Goal: Task Accomplishment & Management: Use online tool/utility

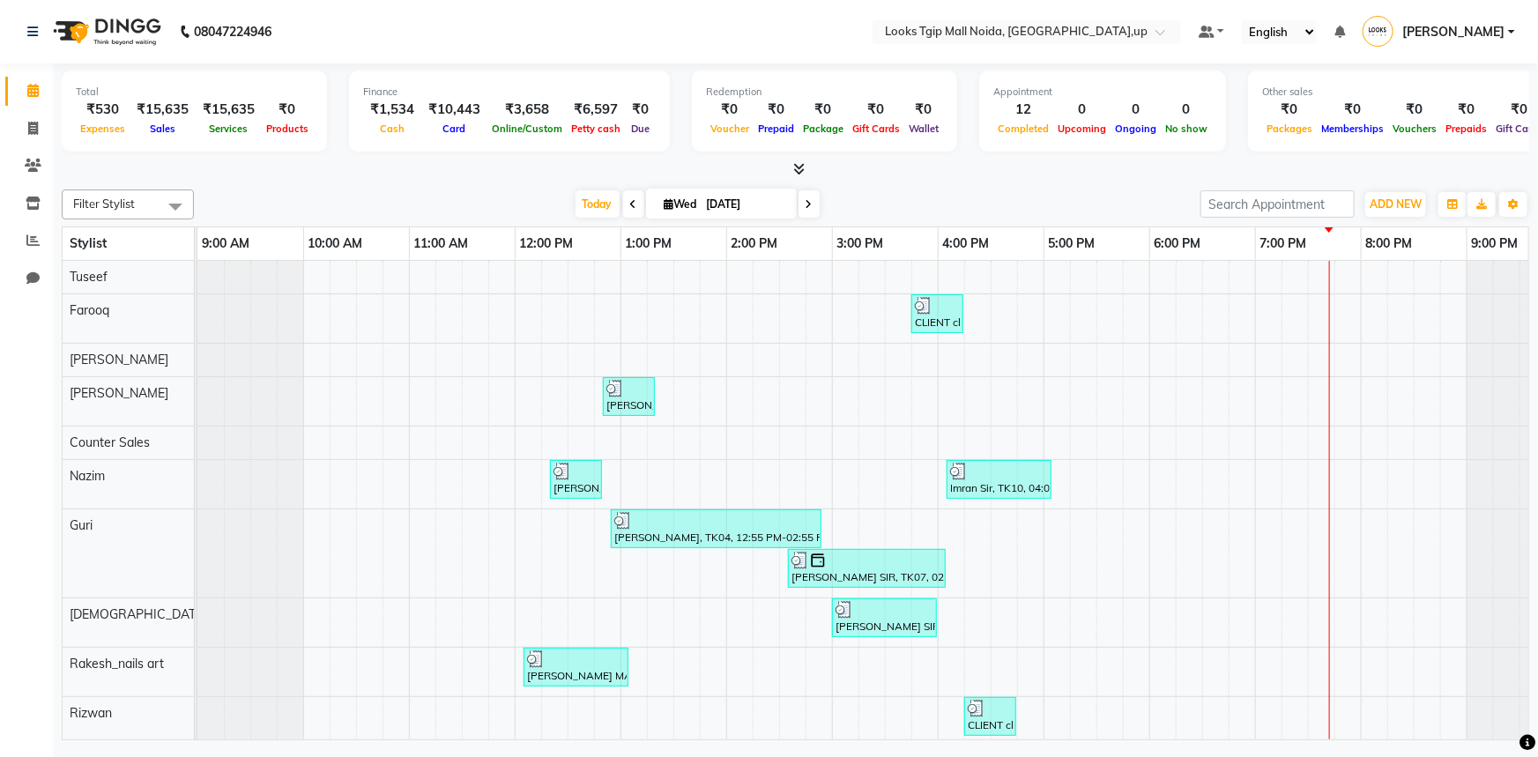
scroll to position [0, 43]
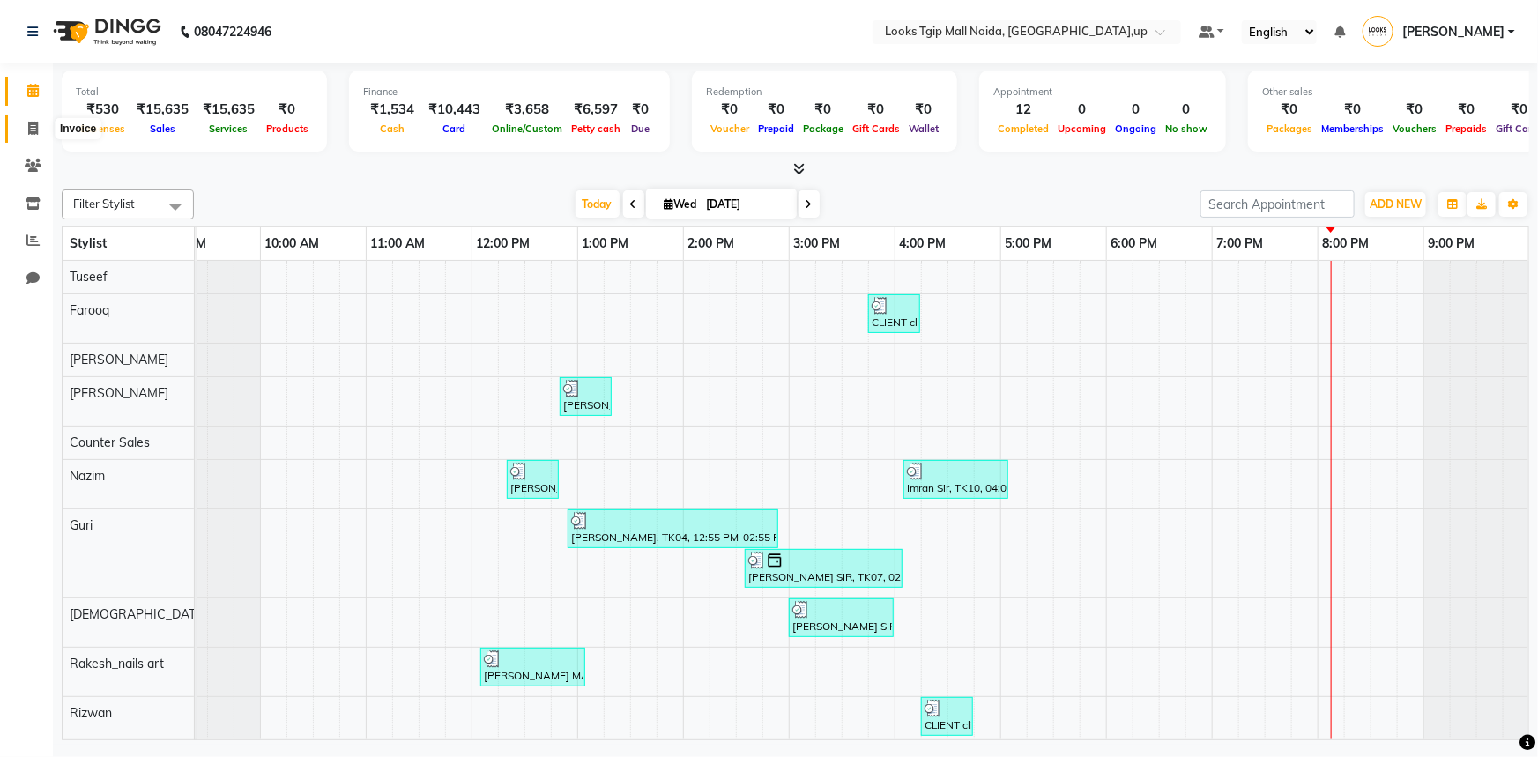
drag, startPoint x: 41, startPoint y: 122, endPoint x: 100, endPoint y: 138, distance: 62.0
click at [41, 122] on span at bounding box center [33, 129] width 31 height 20
select select "service"
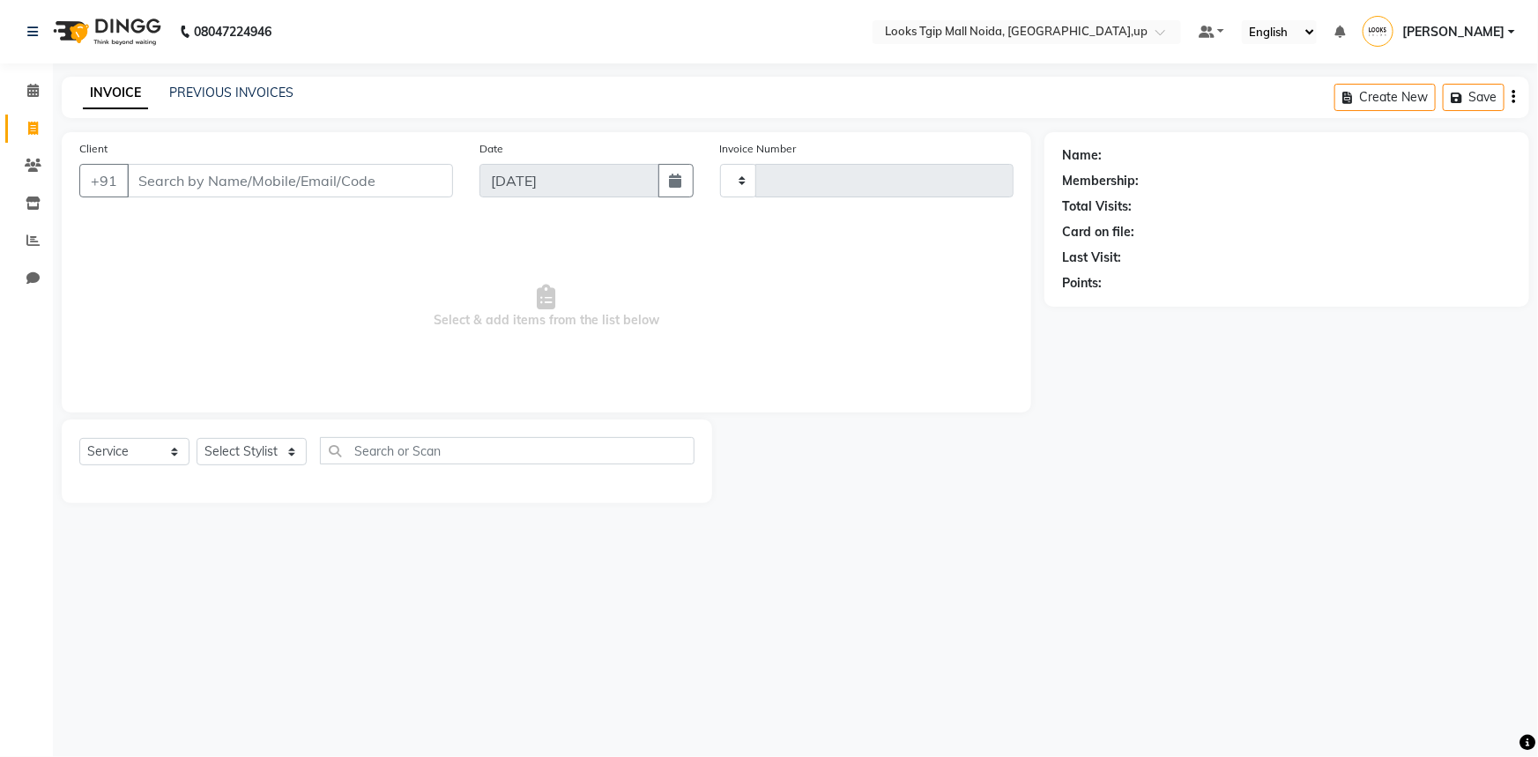
type input "3453"
select select "4358"
click at [217, 160] on div "Client +91" at bounding box center [266, 175] width 400 height 72
click at [245, 193] on input "Client" at bounding box center [290, 180] width 326 height 33
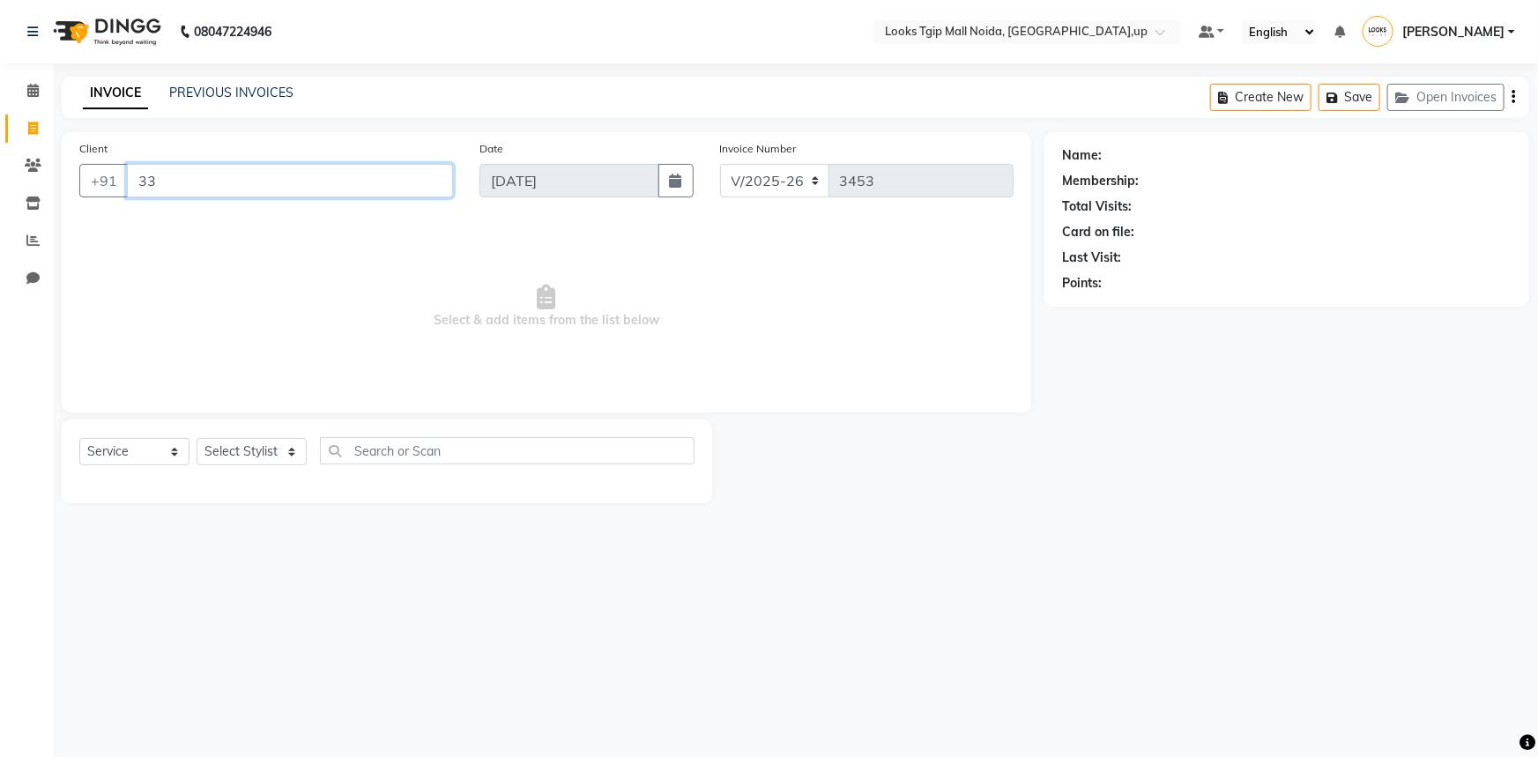
type input "3"
type input "9810074268"
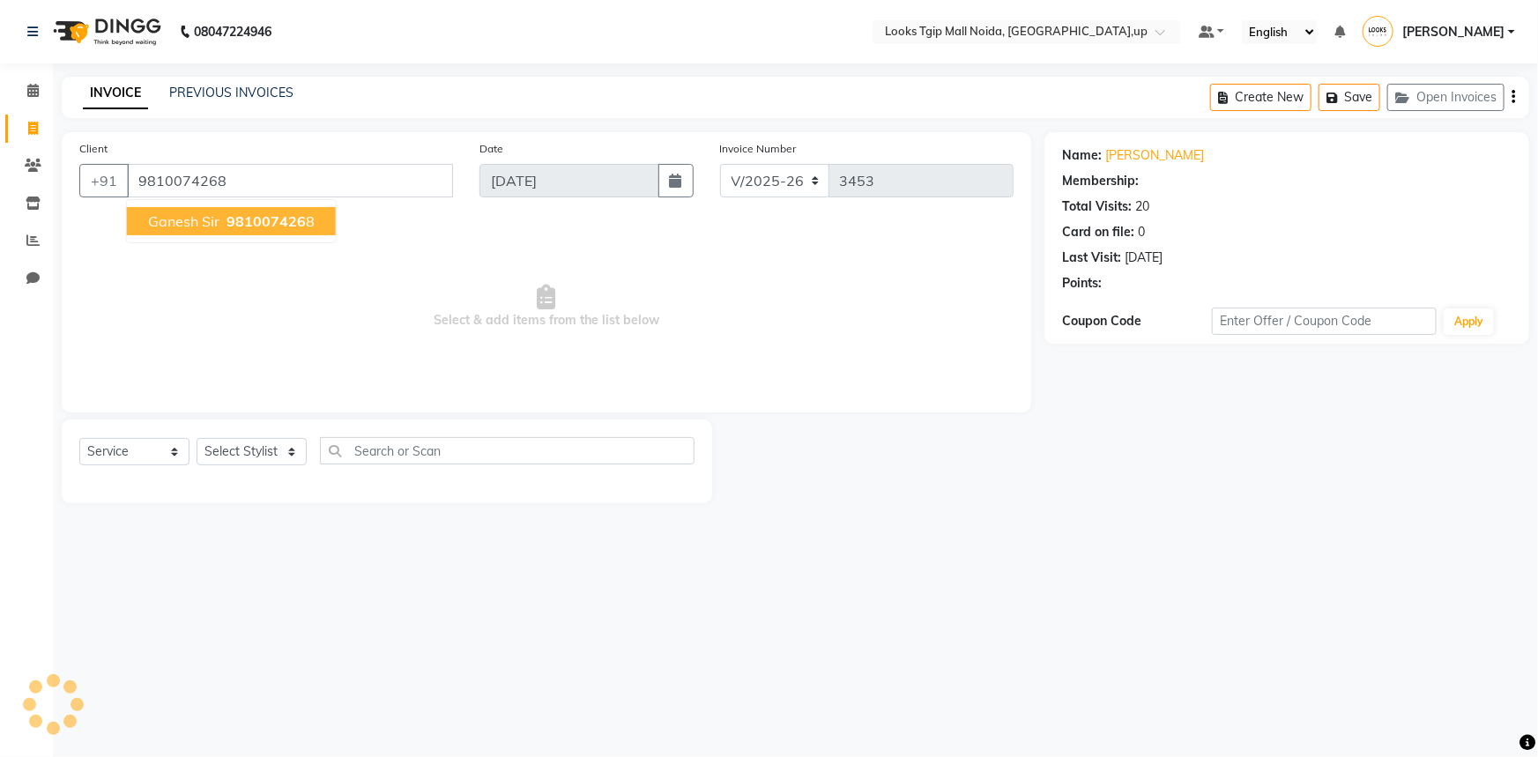
select select "1: Object"
click at [278, 436] on div "Select Service Product Membership Package Voucher Prepaid Gift Card Select Styl…" at bounding box center [387, 462] width 651 height 84
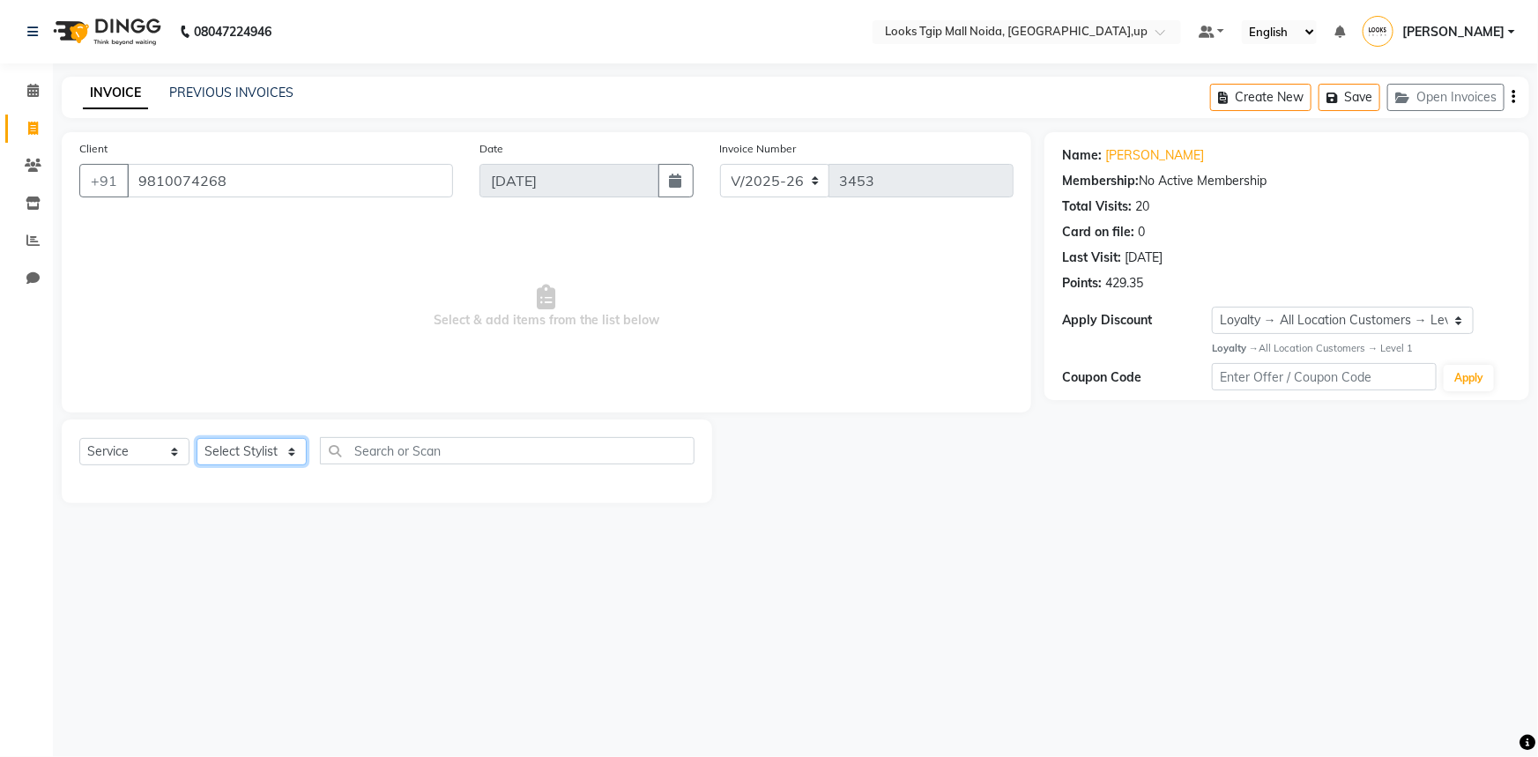
click at [273, 452] on select "Select Stylist [PERSON_NAME] Arun_pdct [PERSON_NAME] Counter Sales Farooq Gauta…" at bounding box center [252, 451] width 110 height 27
select select "31009"
click at [197, 438] on select "Select Stylist [PERSON_NAME] Arun_pdct [PERSON_NAME] Counter Sales Farooq Gauta…" at bounding box center [252, 451] width 110 height 27
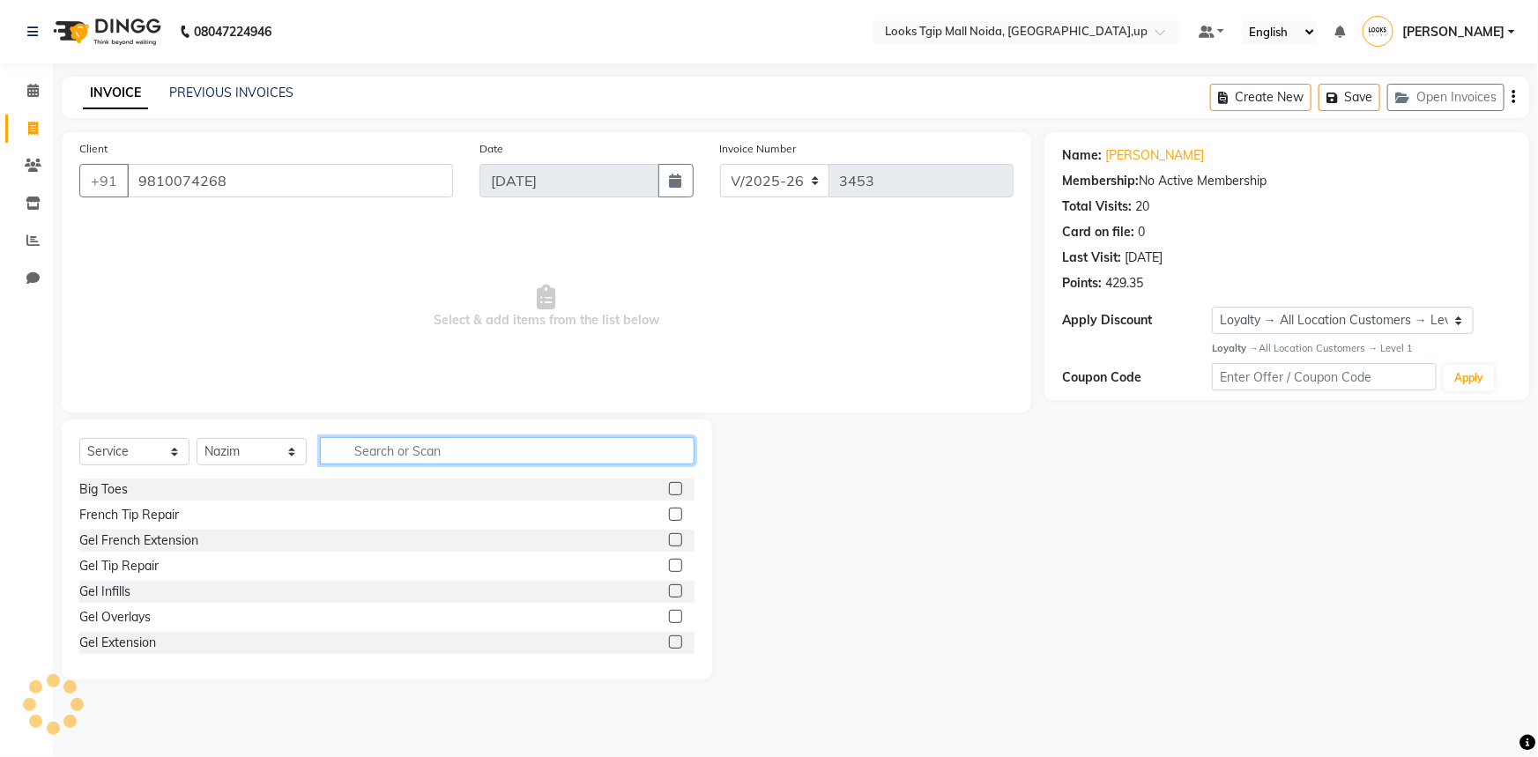
click at [420, 443] on input "text" at bounding box center [507, 450] width 375 height 27
type input "CUT"
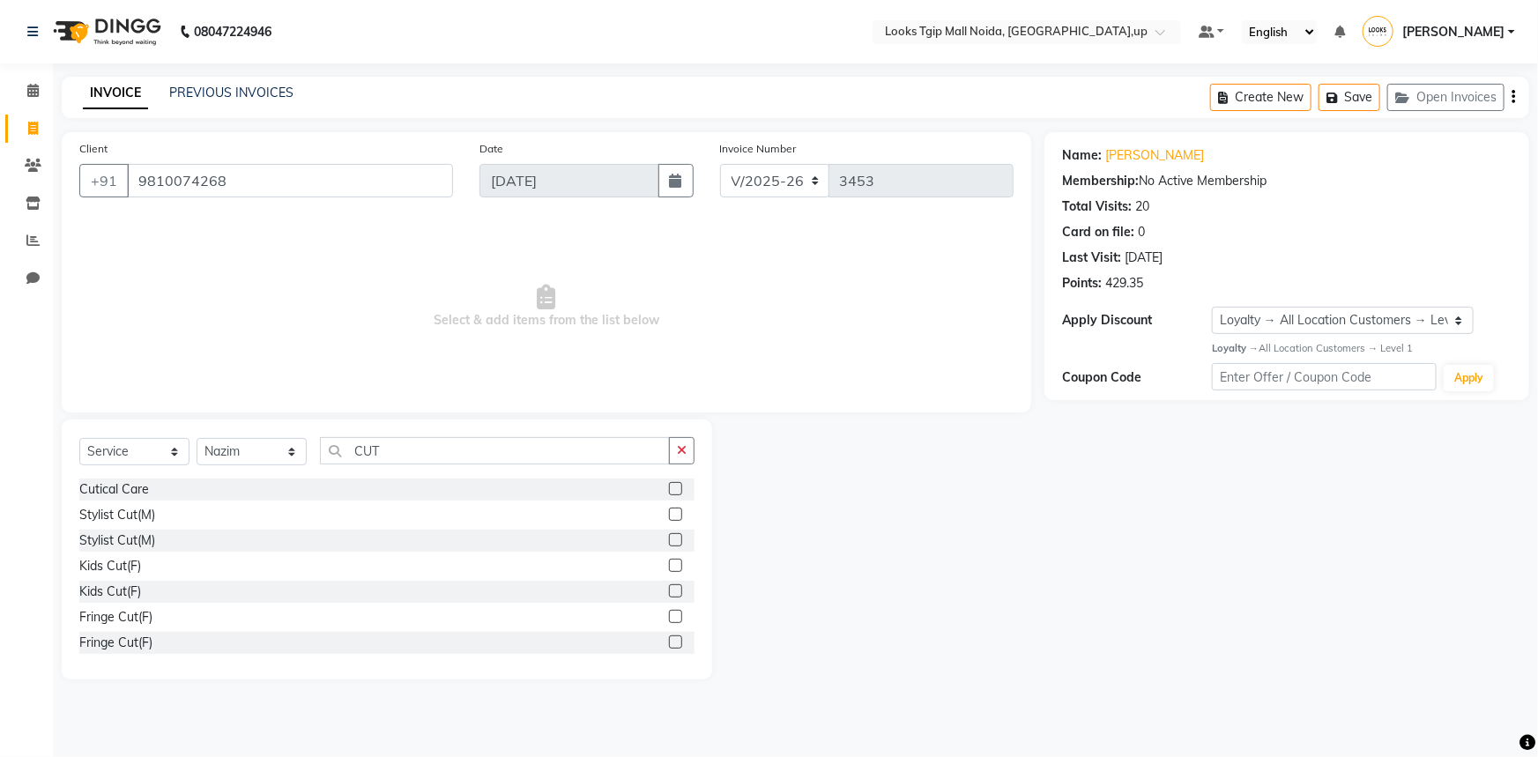
click at [669, 517] on label at bounding box center [675, 514] width 13 height 13
click at [669, 517] on input "checkbox" at bounding box center [674, 515] width 11 height 11
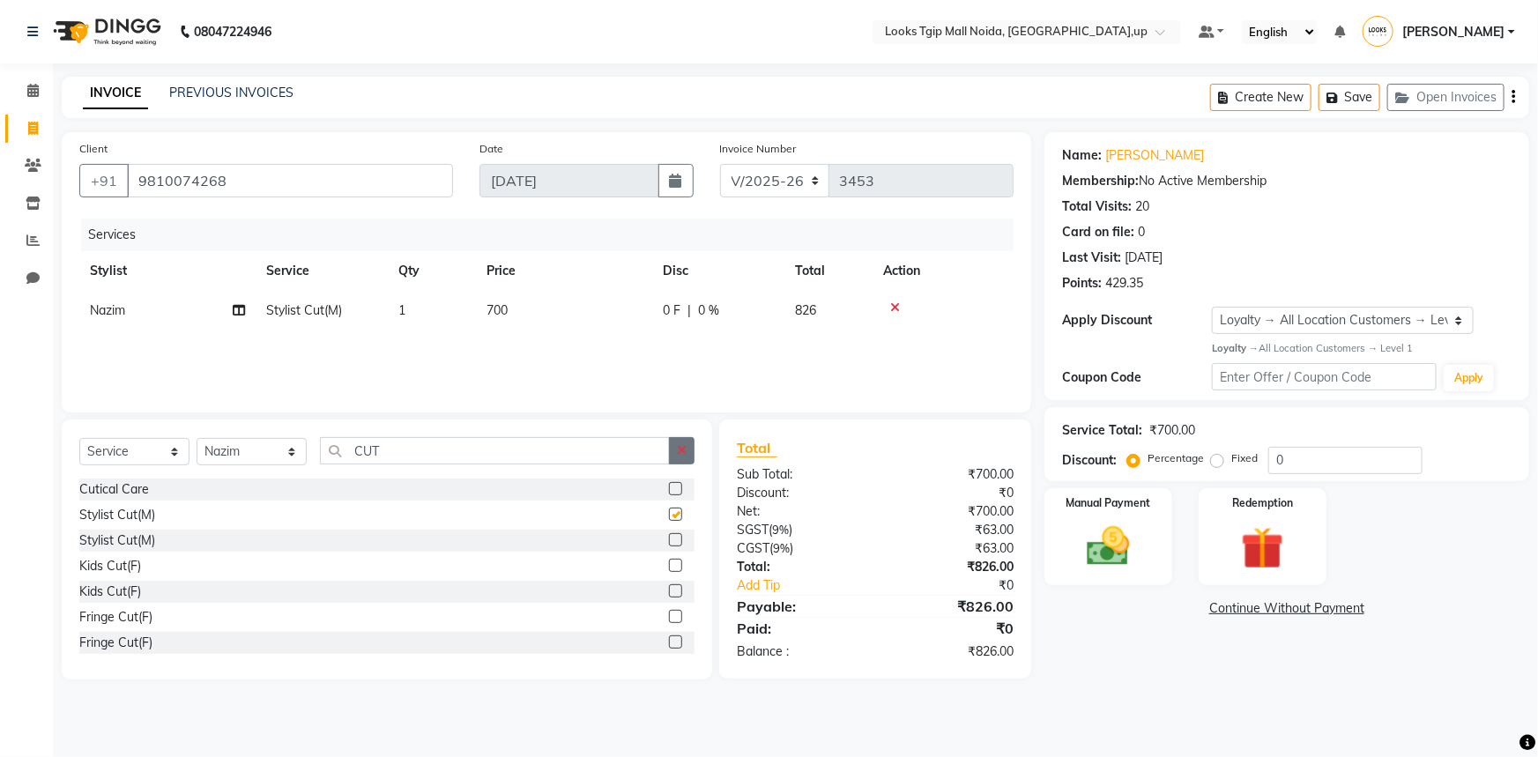
checkbox input "false"
click at [681, 453] on icon "button" at bounding box center [682, 450] width 10 height 12
type input "BEARD"
click at [669, 485] on label at bounding box center [675, 488] width 13 height 13
click at [669, 485] on input "checkbox" at bounding box center [674, 489] width 11 height 11
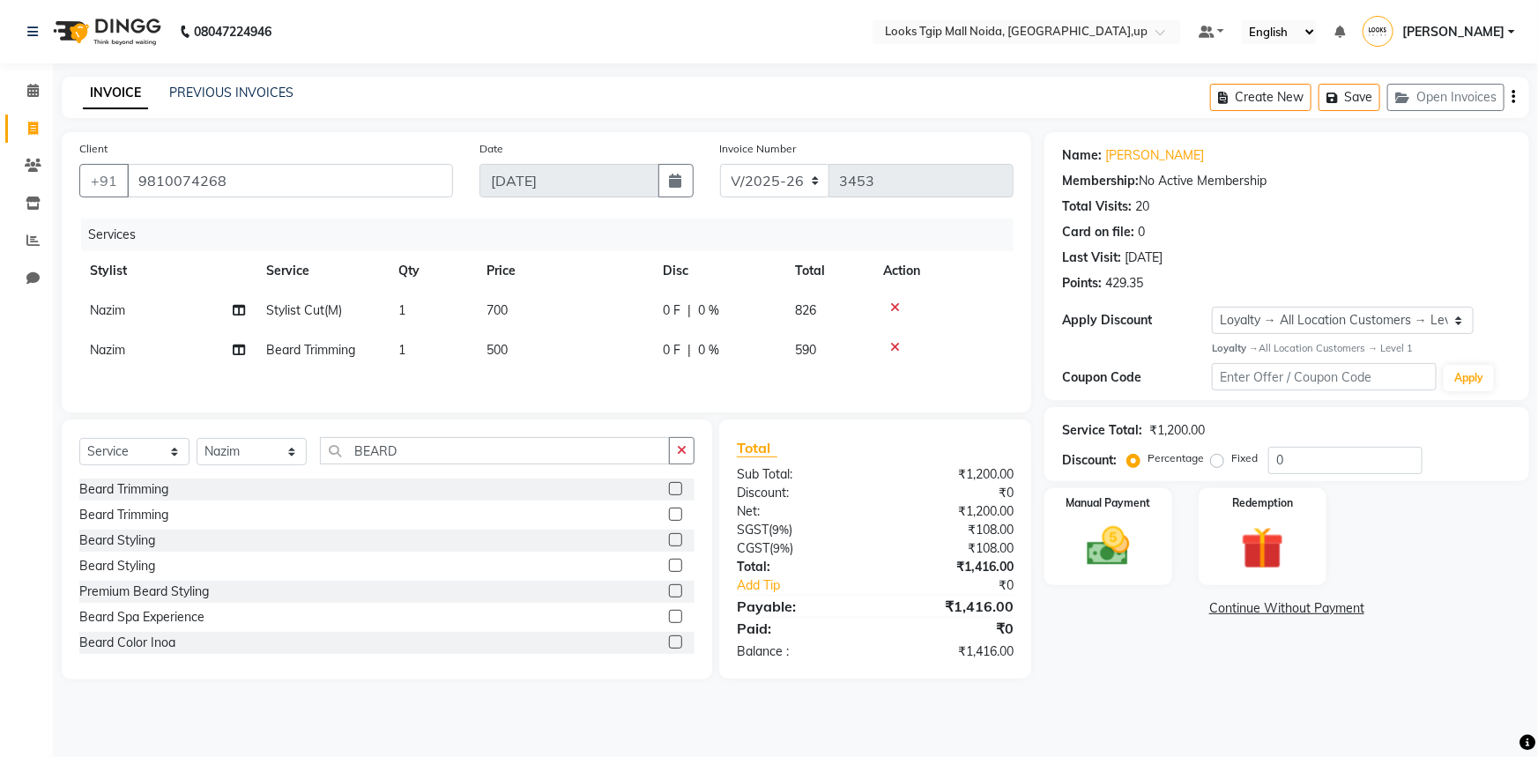
checkbox input "false"
click at [560, 342] on td "500" at bounding box center [564, 351] width 176 height 40
select select "31009"
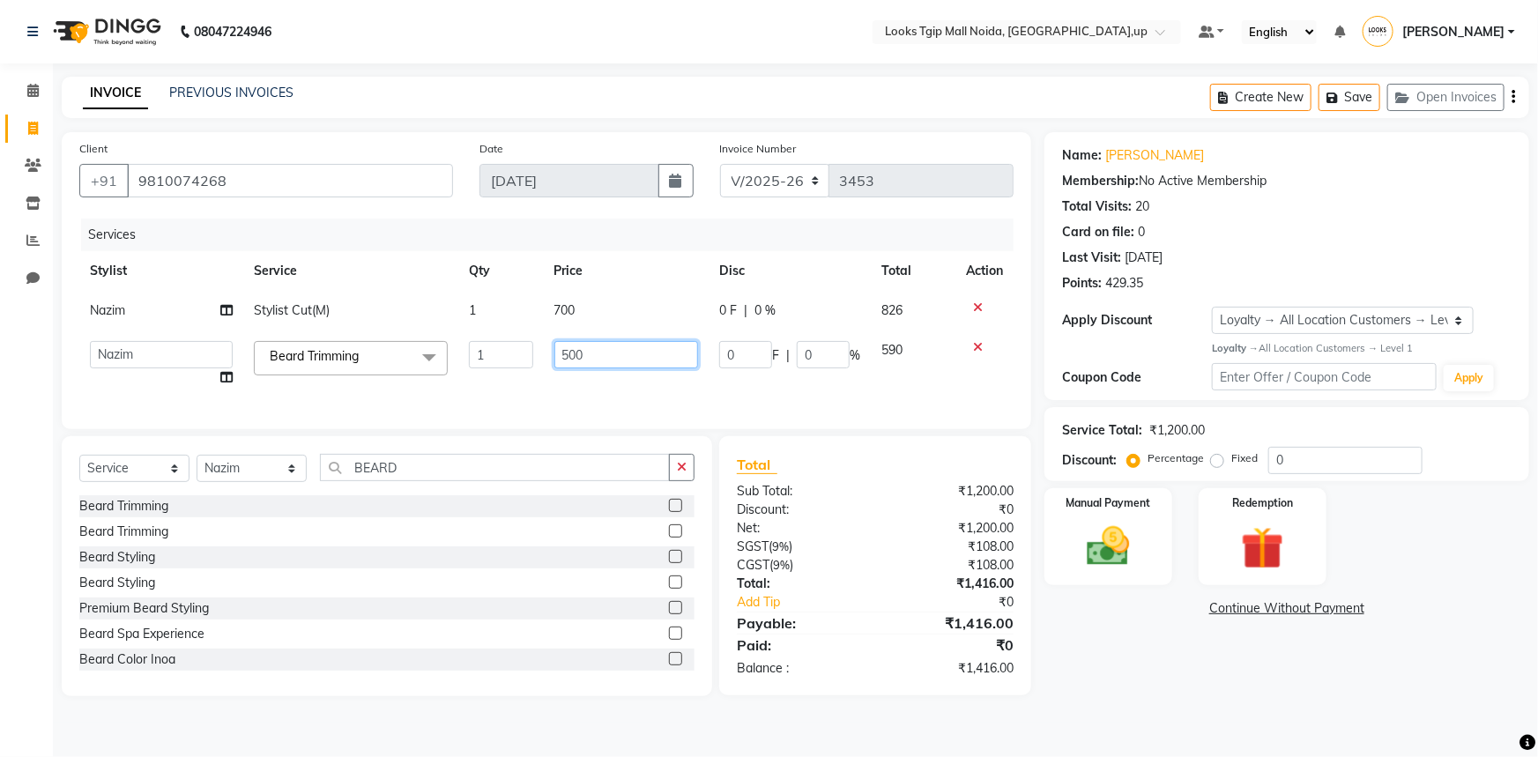
drag, startPoint x: 562, startPoint y: 344, endPoint x: 579, endPoint y: 359, distance: 23.1
click at [579, 357] on input "500" at bounding box center [626, 354] width 145 height 27
type input "600"
click at [1123, 710] on div "08047224946 Select Location × Looks Tgip Mall [GEOGRAPHIC_DATA], [GEOGRAPHIC_DA…" at bounding box center [769, 378] width 1538 height 757
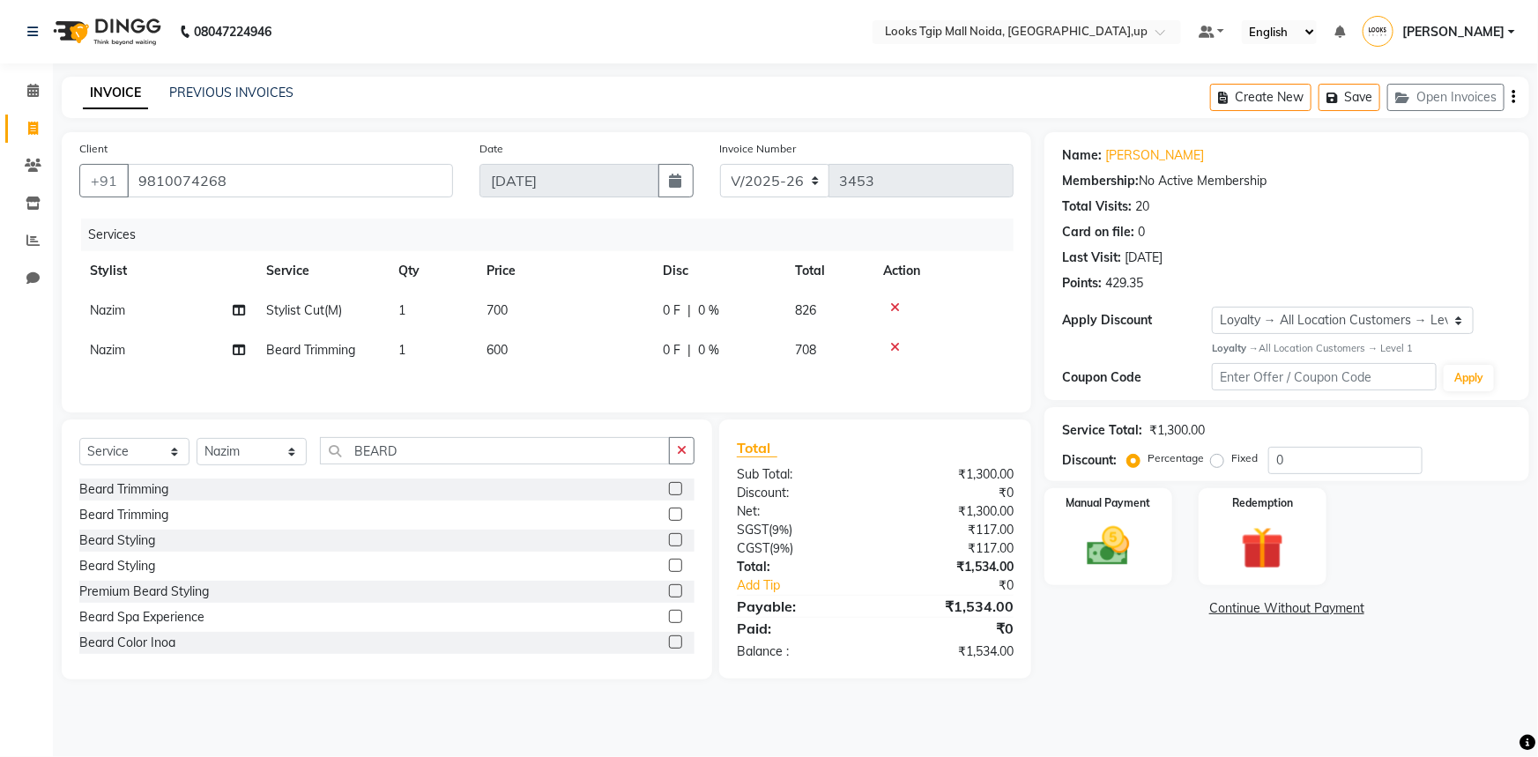
click at [1368, 249] on div "Last Visit: [DATE]" at bounding box center [1287, 258] width 450 height 19
click at [1111, 535] on img at bounding box center [1109, 546] width 72 height 51
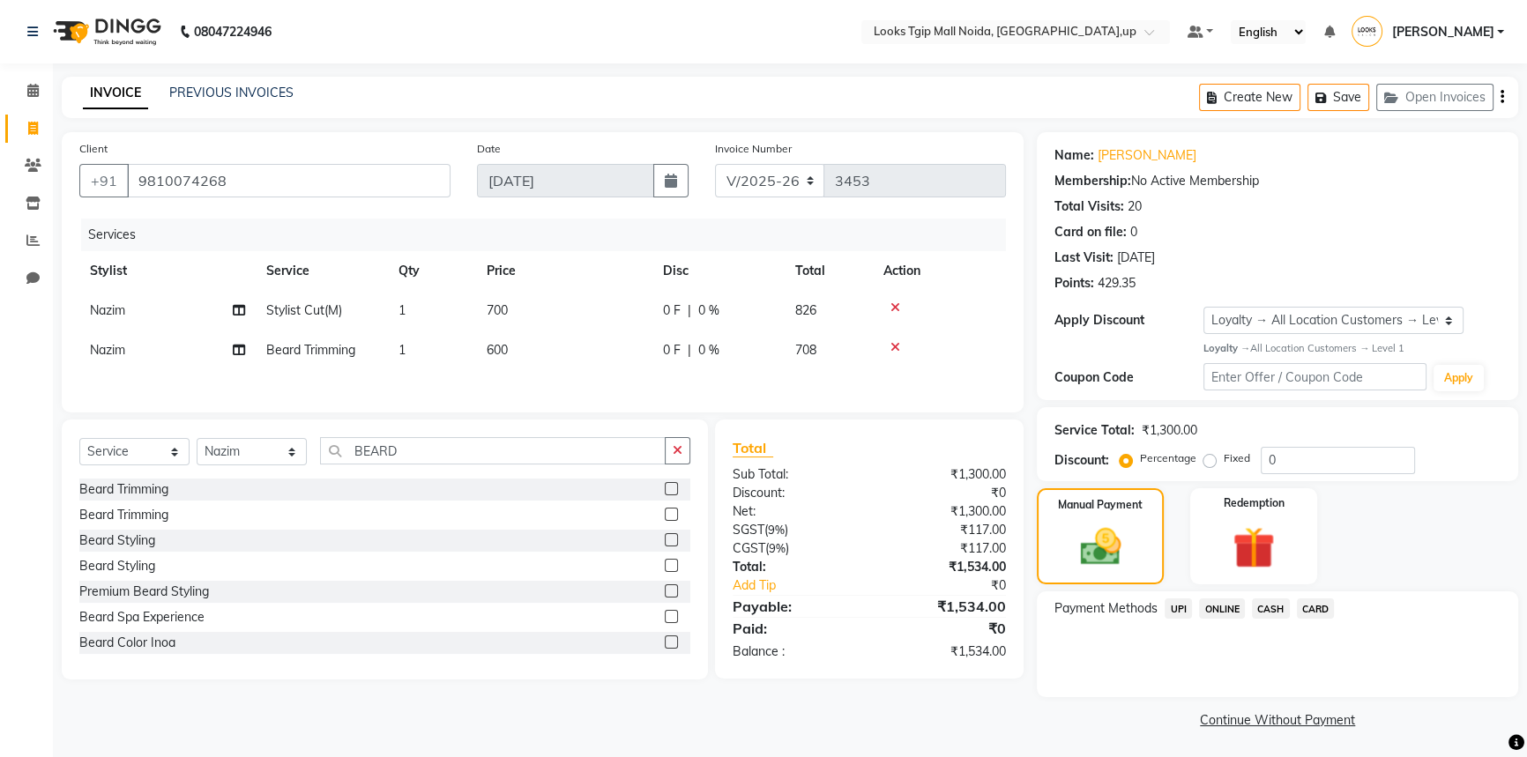
click at [1317, 605] on span "CARD" at bounding box center [1316, 609] width 38 height 20
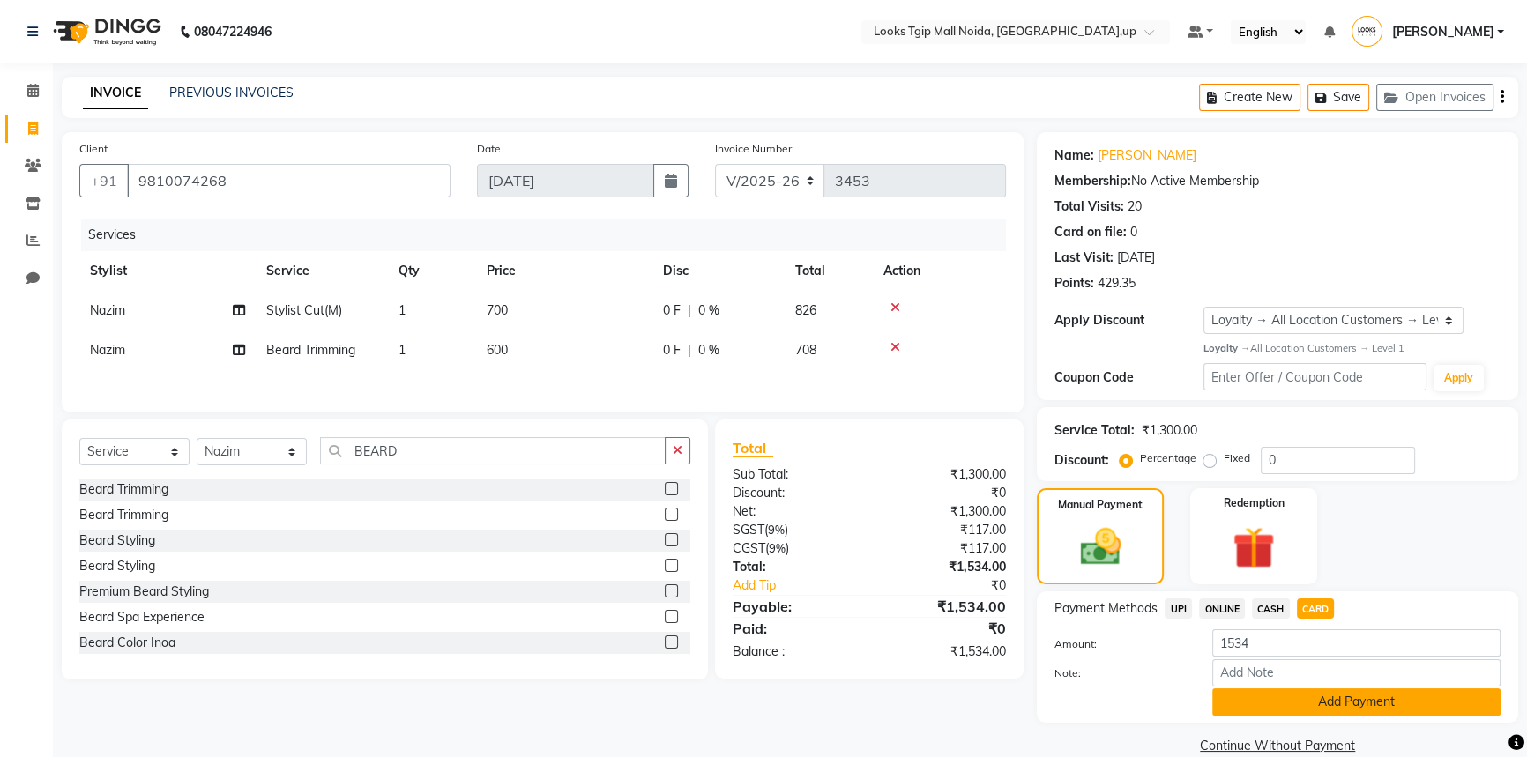
click at [1320, 708] on button "Add Payment" at bounding box center [1356, 701] width 288 height 27
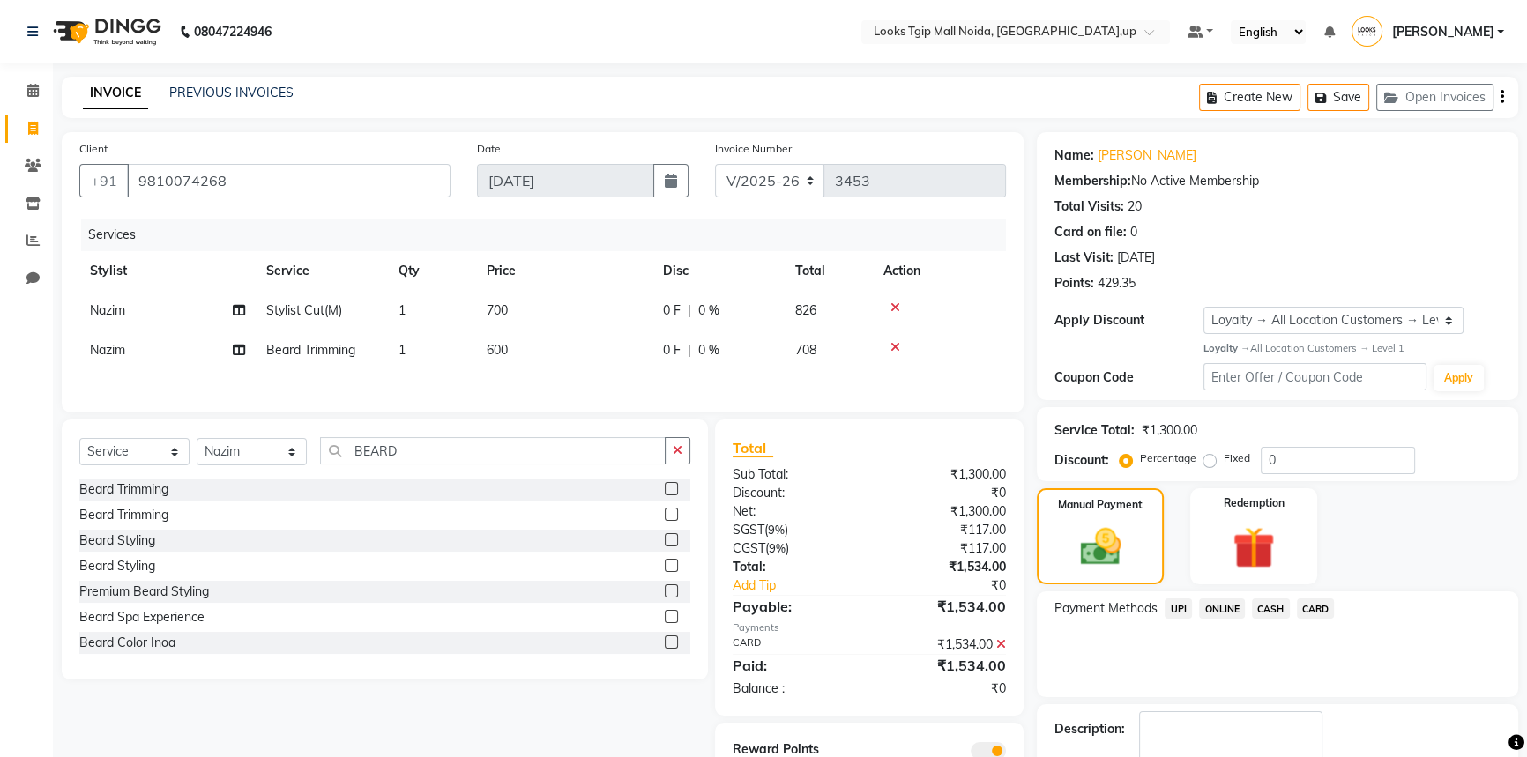
scroll to position [101, 0]
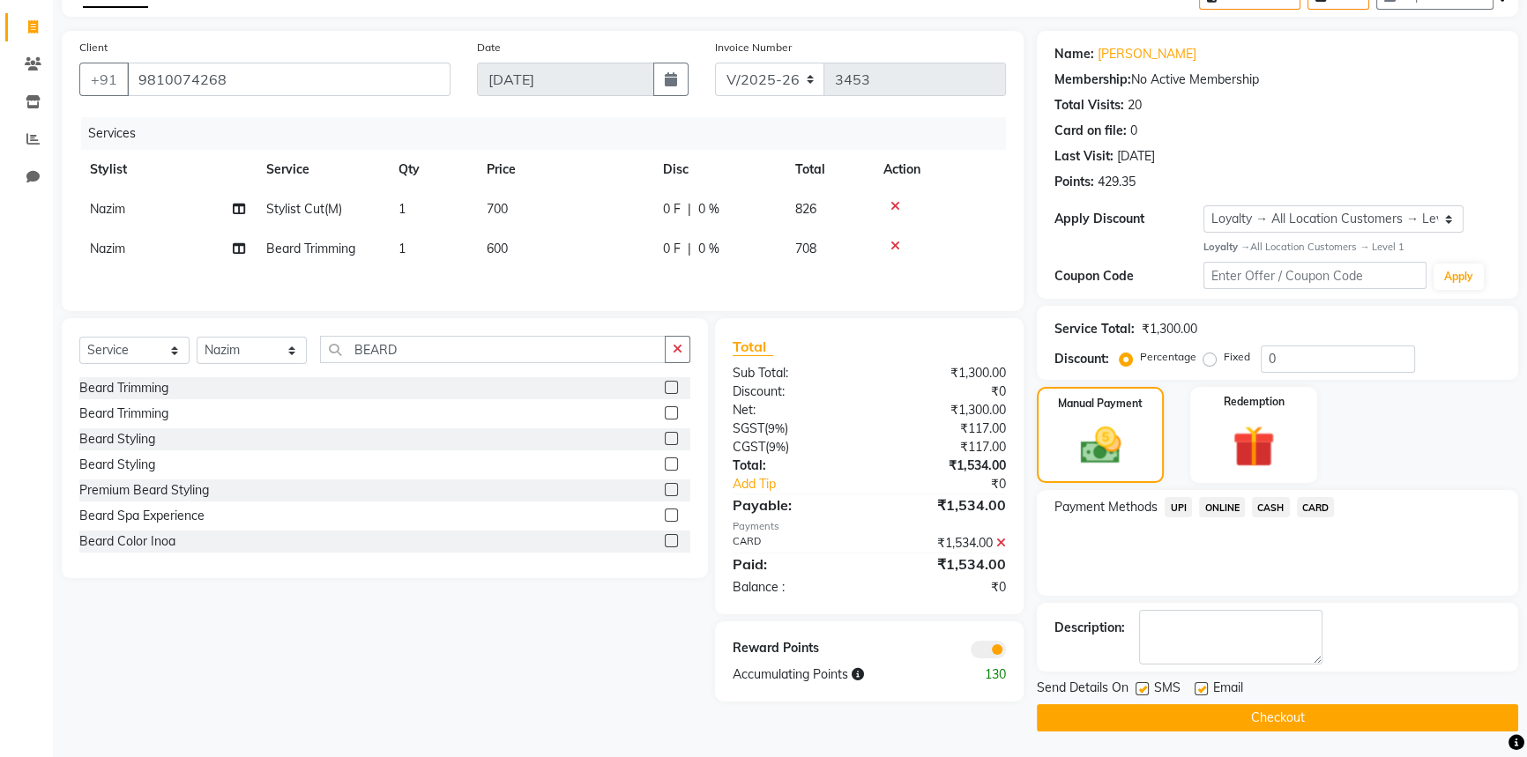
click at [1146, 692] on label at bounding box center [1141, 688] width 13 height 13
click at [1146, 692] on input "checkbox" at bounding box center [1140, 689] width 11 height 11
checkbox input "false"
click at [1172, 712] on button "Checkout" at bounding box center [1277, 717] width 481 height 27
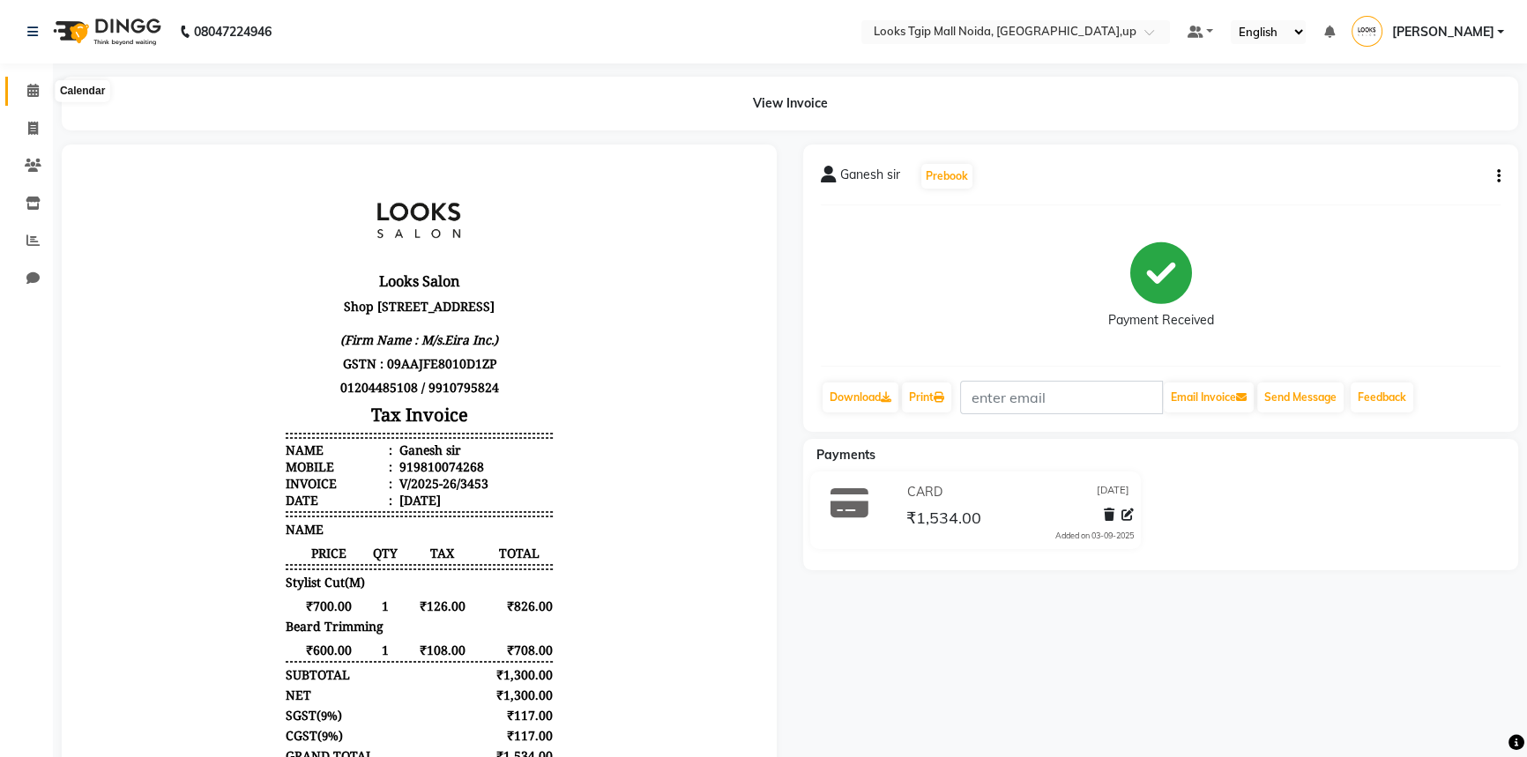
click at [35, 93] on icon at bounding box center [32, 90] width 11 height 13
